Goal: Information Seeking & Learning: Learn about a topic

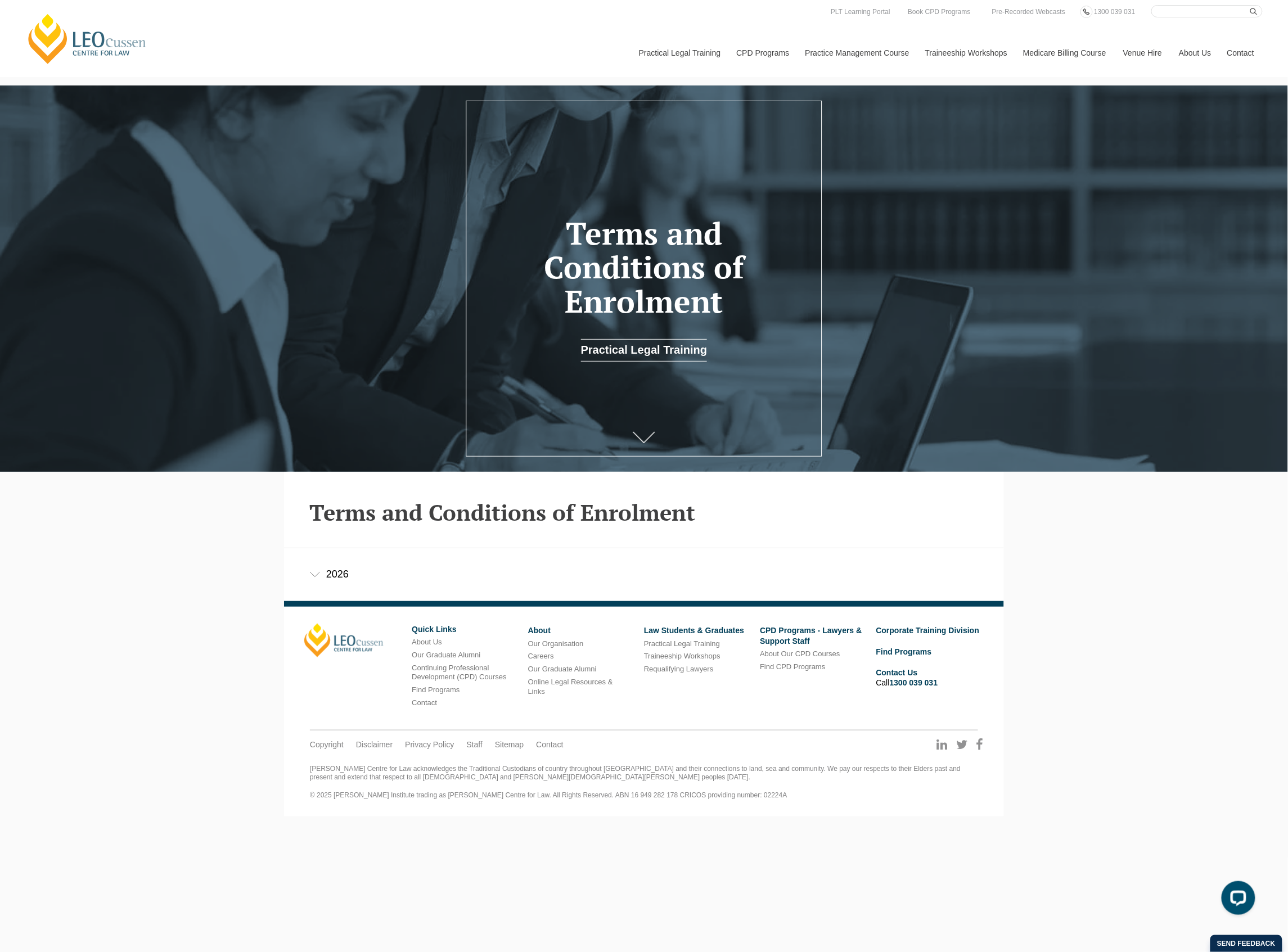
click at [343, 574] on div "2026" at bounding box center [644, 574] width 720 height 52
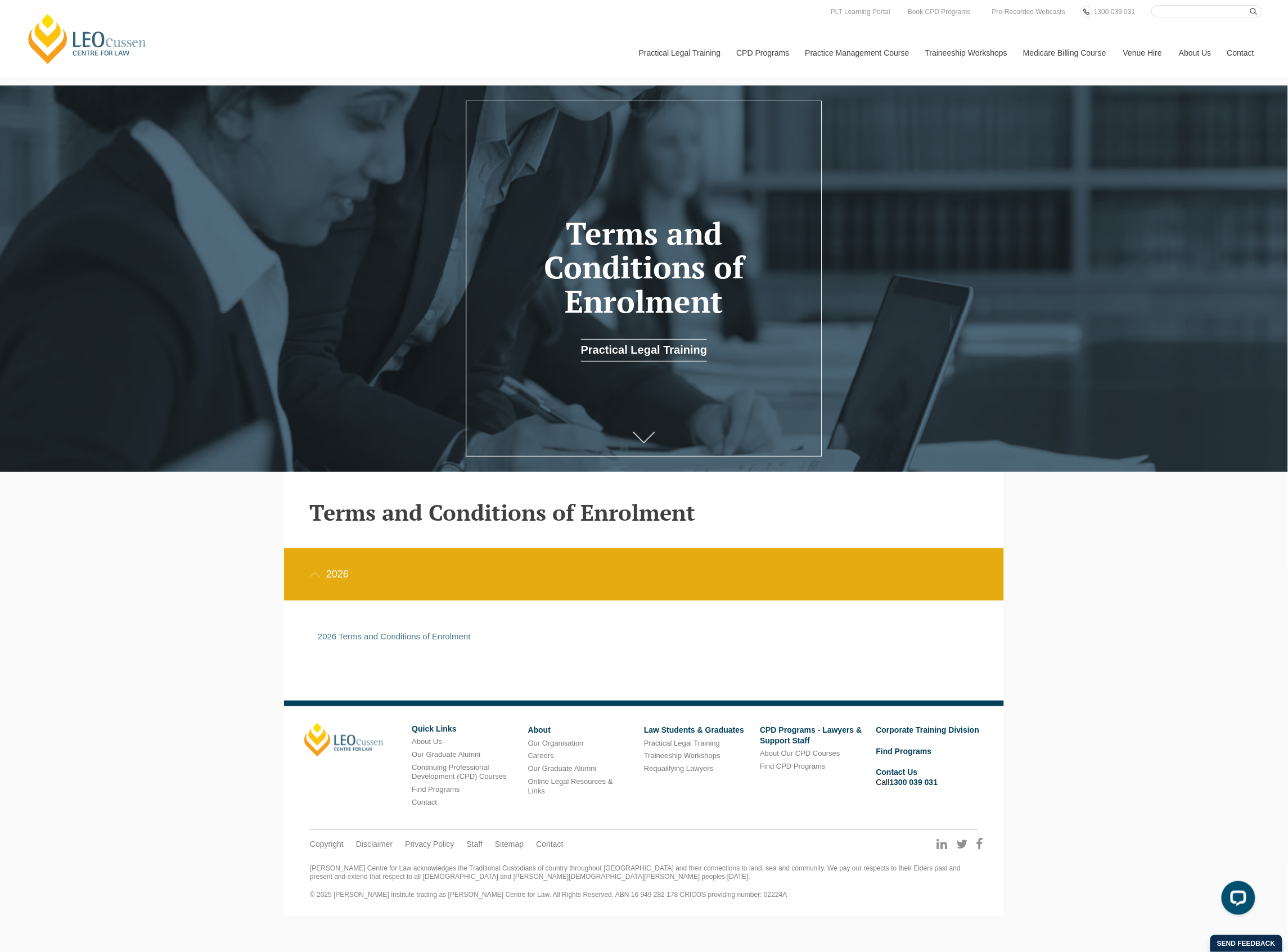
click at [1123, 583] on div "Leo Cussen Centre for Law Search here Practical Legal Training Our Practical Le…" at bounding box center [644, 458] width 1288 height 916
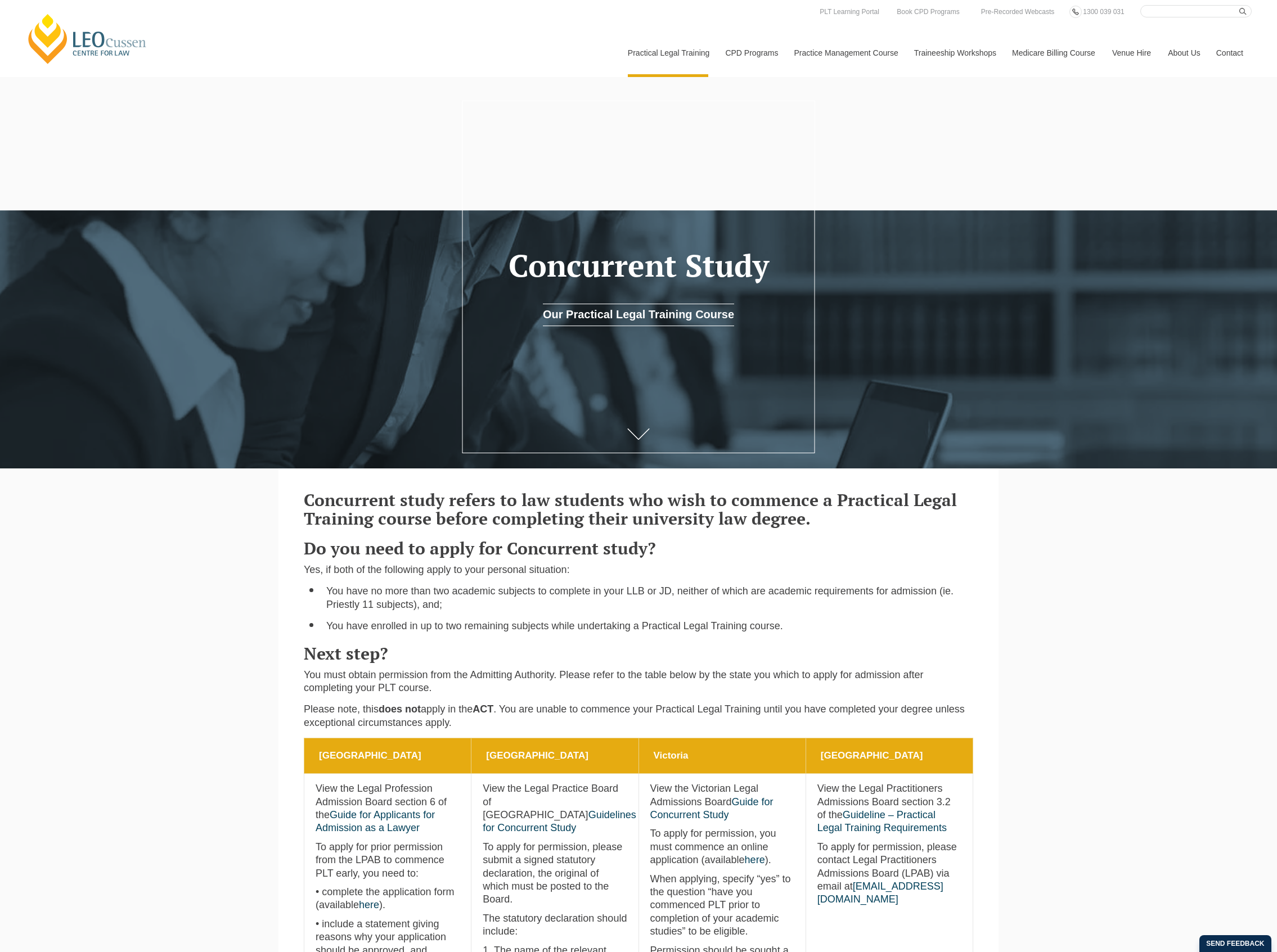
scroll to position [374, 0]
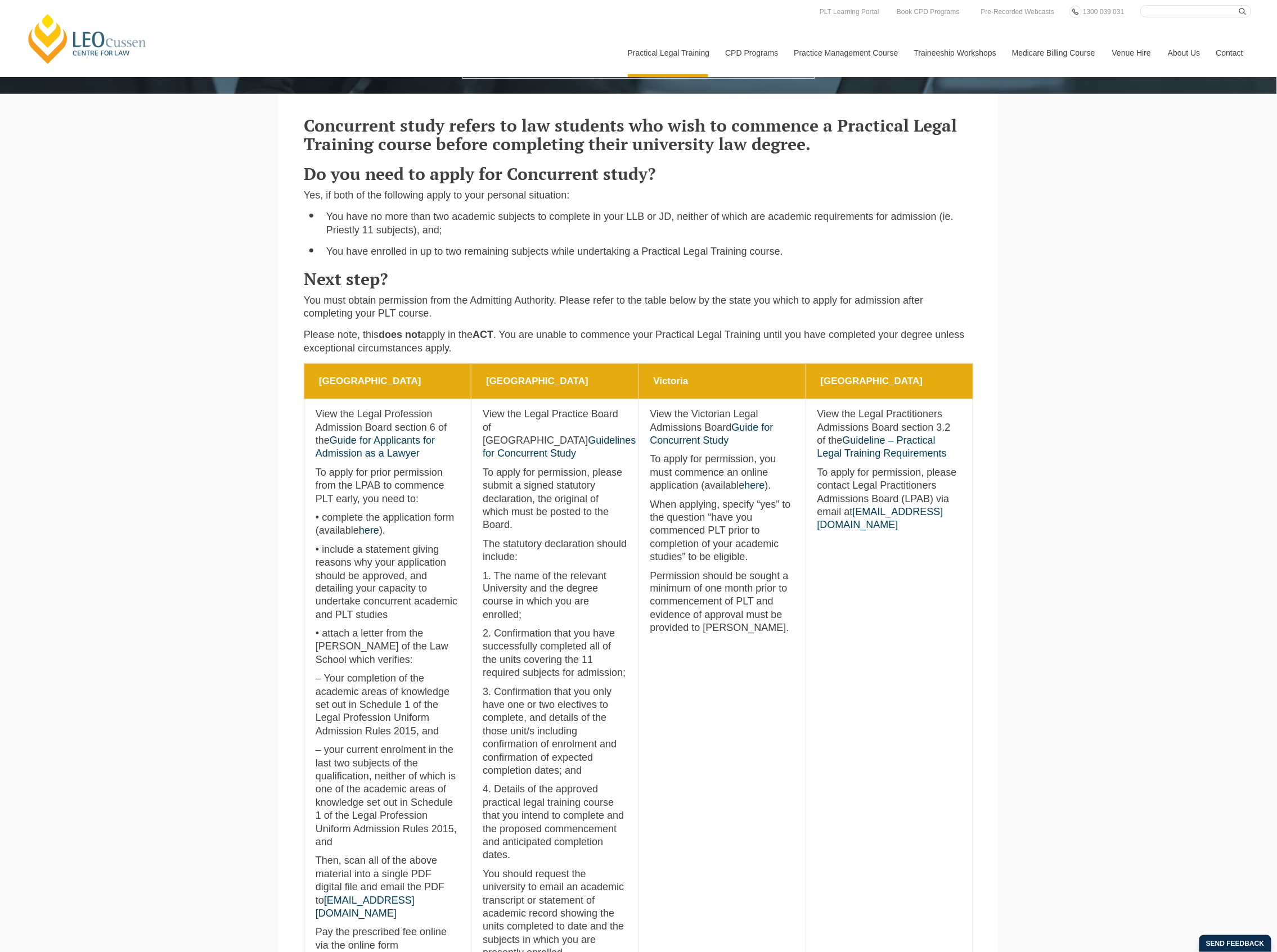
click at [1115, 182] on div "[PERSON_NAME] Centre for Law Search here Practical Legal Training Our Practical…" at bounding box center [638, 795] width 1277 height 2339
click at [1130, 216] on div "[PERSON_NAME] Centre for Law Search here Practical Legal Training Our Practical…" at bounding box center [638, 795] width 1277 height 2339
click at [1076, 207] on div "[PERSON_NAME] Centre for Law Search here Practical Legal Training Our Practical…" at bounding box center [638, 795] width 1277 height 2339
